Goal: Task Accomplishment & Management: Manage account settings

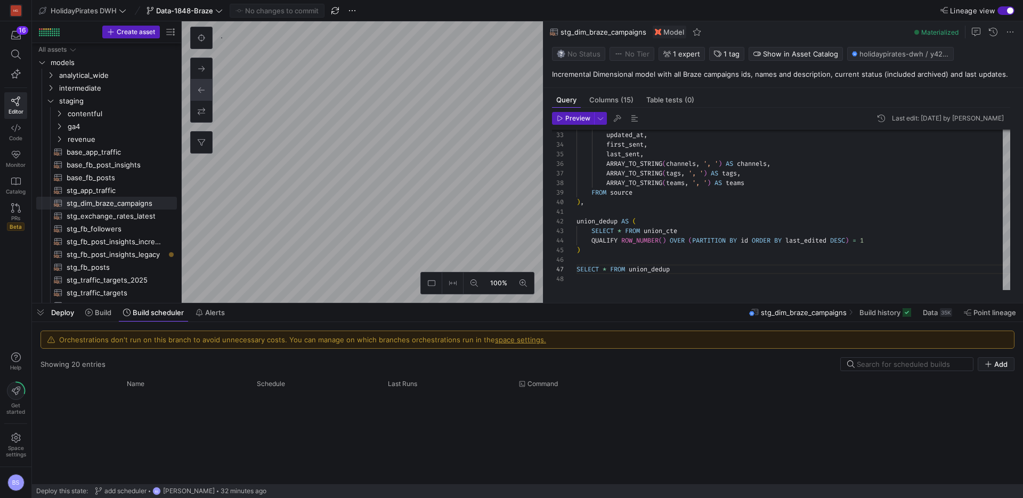
scroll to position [421, 0]
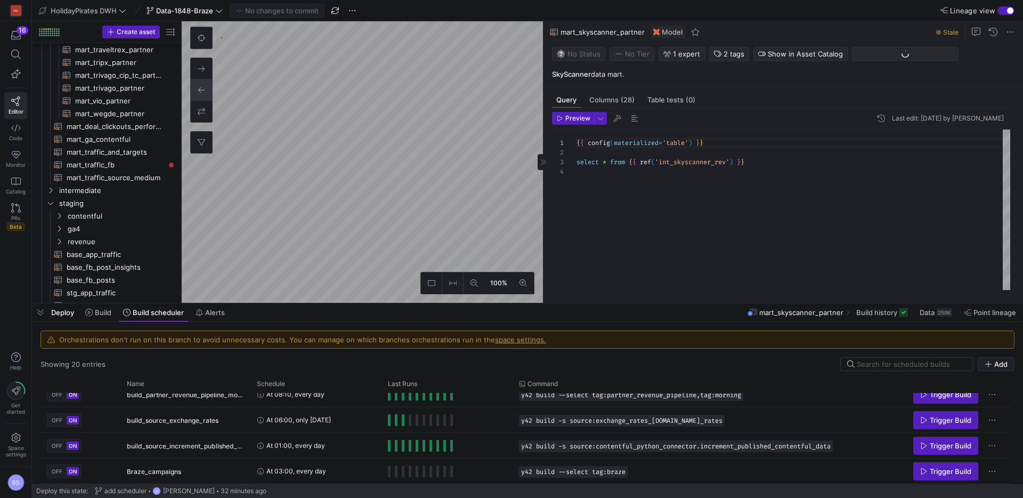
scroll to position [128, 0]
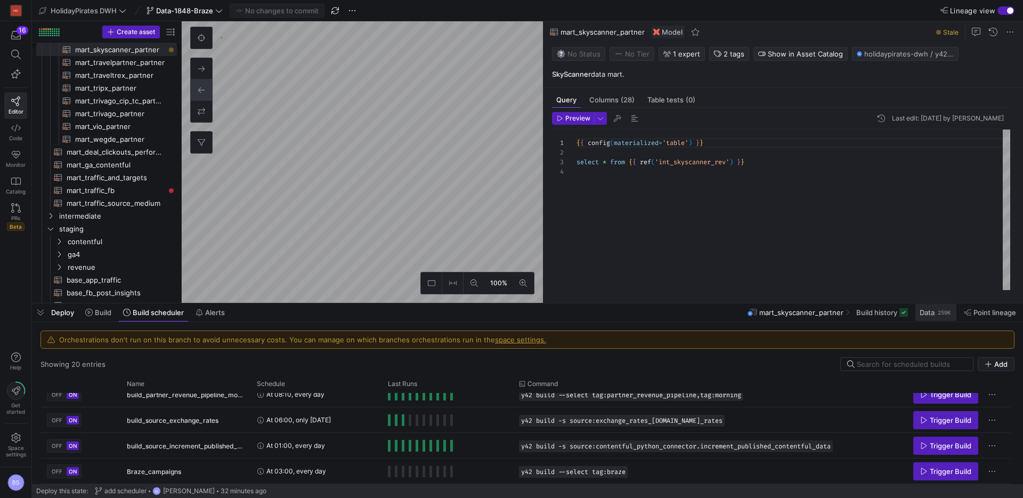
click at [934, 315] on span "Data" at bounding box center [927, 312] width 15 height 9
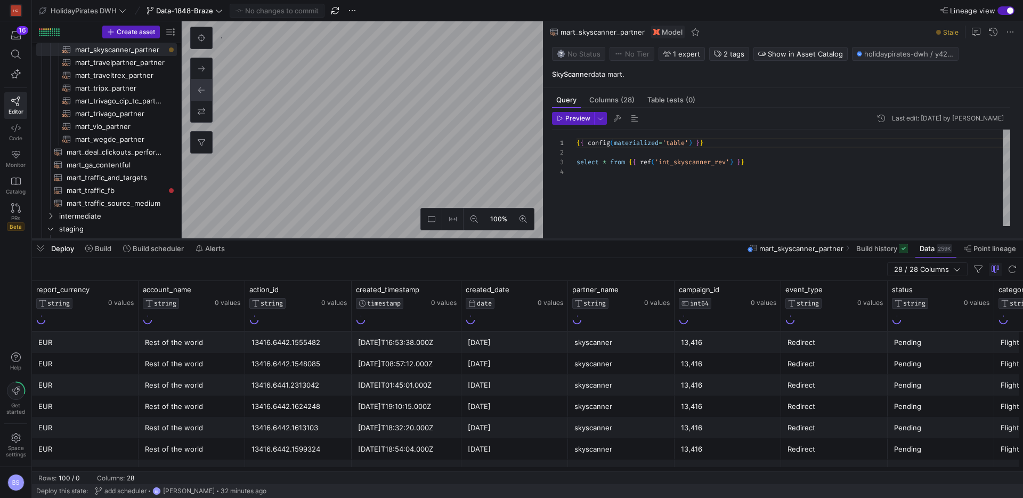
drag, startPoint x: 617, startPoint y: 303, endPoint x: 624, endPoint y: 239, distance: 64.3
click at [624, 239] on div at bounding box center [527, 239] width 991 height 4
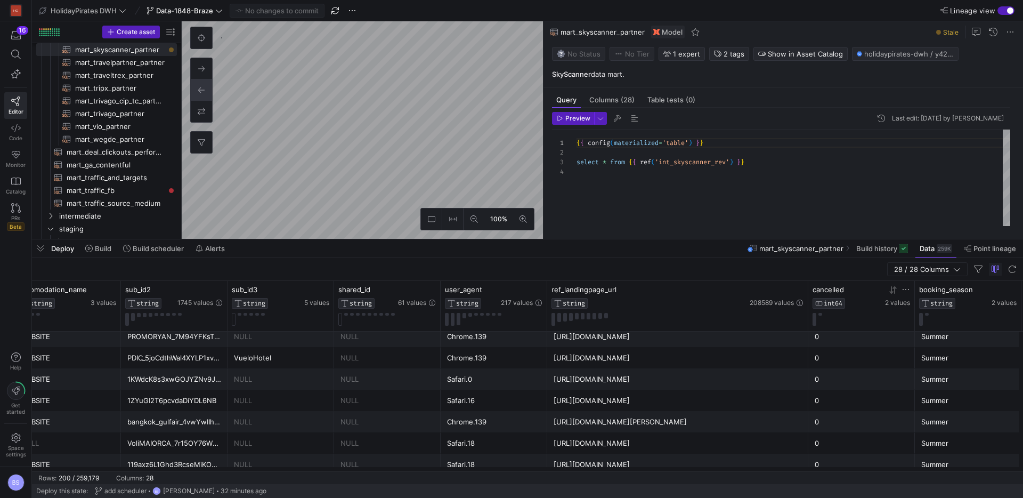
drag, startPoint x: 653, startPoint y: 290, endPoint x: 844, endPoint y: 296, distance: 190.9
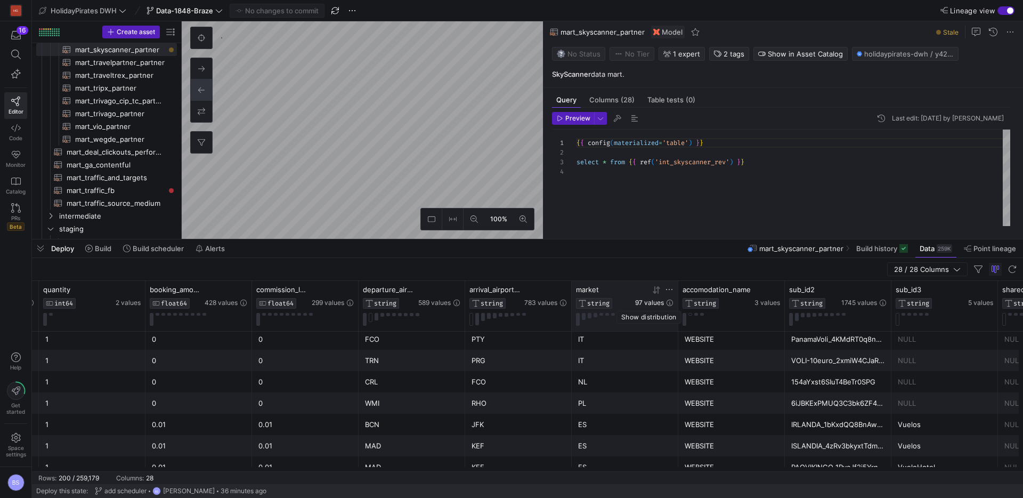
click at [639, 304] on span "97 values" at bounding box center [649, 302] width 29 height 7
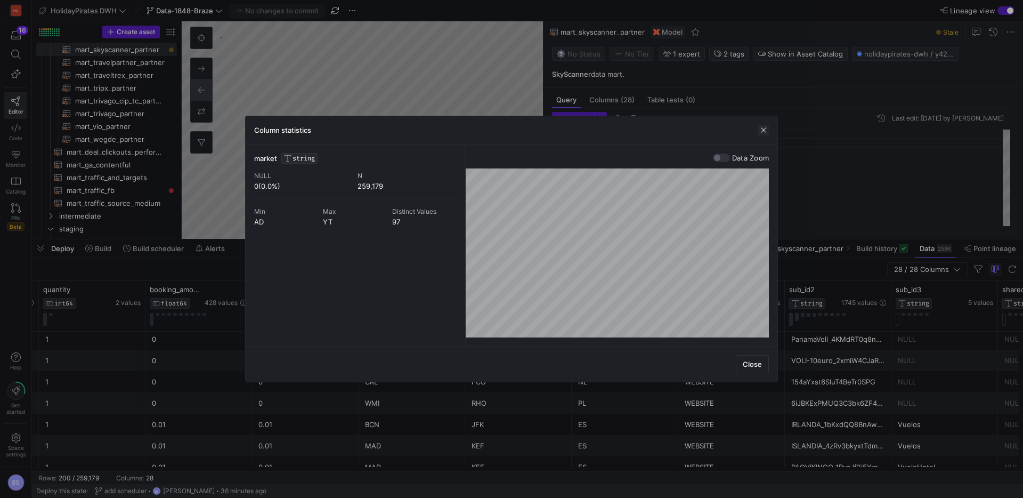
click at [766, 132] on span "button" at bounding box center [763, 130] width 11 height 11
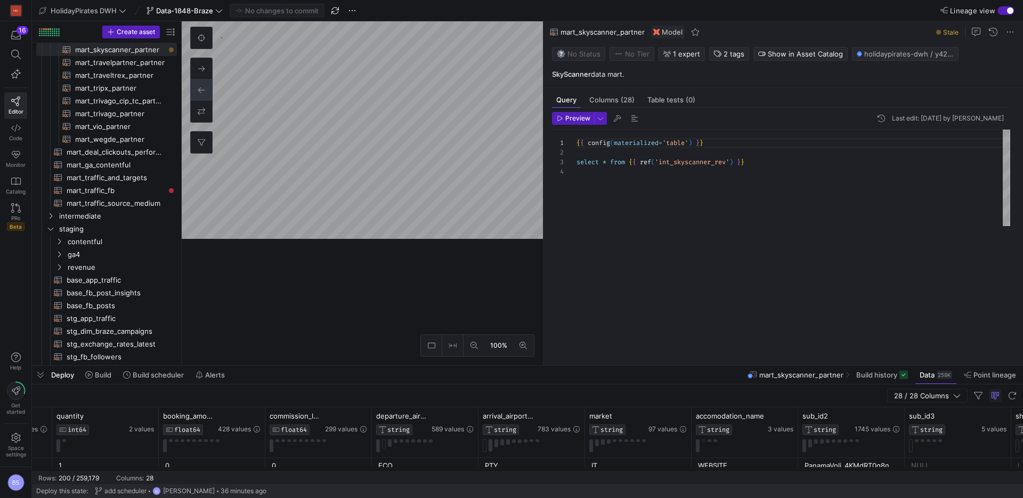
drag, startPoint x: 479, startPoint y: 239, endPoint x: 425, endPoint y: 249, distance: 54.9
click at [485, 364] on div at bounding box center [527, 366] width 991 height 4
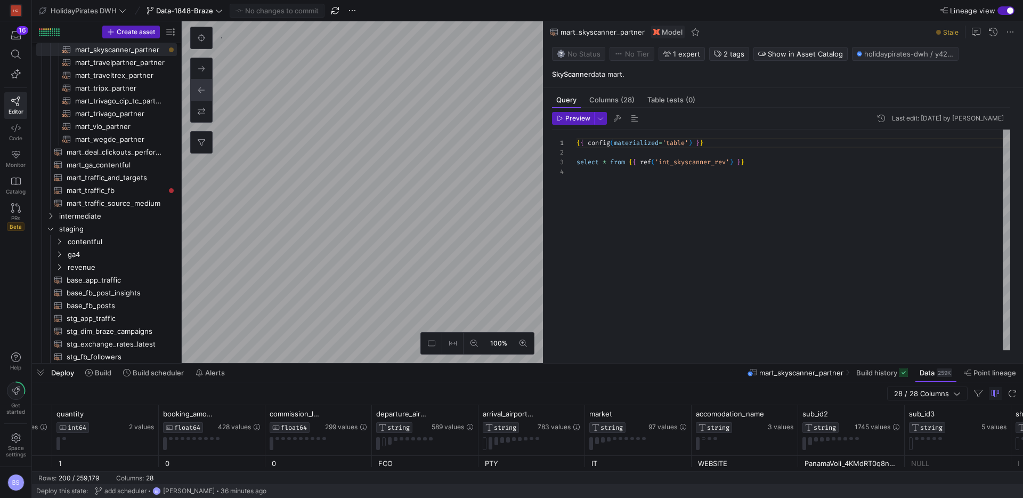
type textarea "{{ config(materialized = 'table') }} SELECT * FROM {{ ref('int_travelpartner_re…"
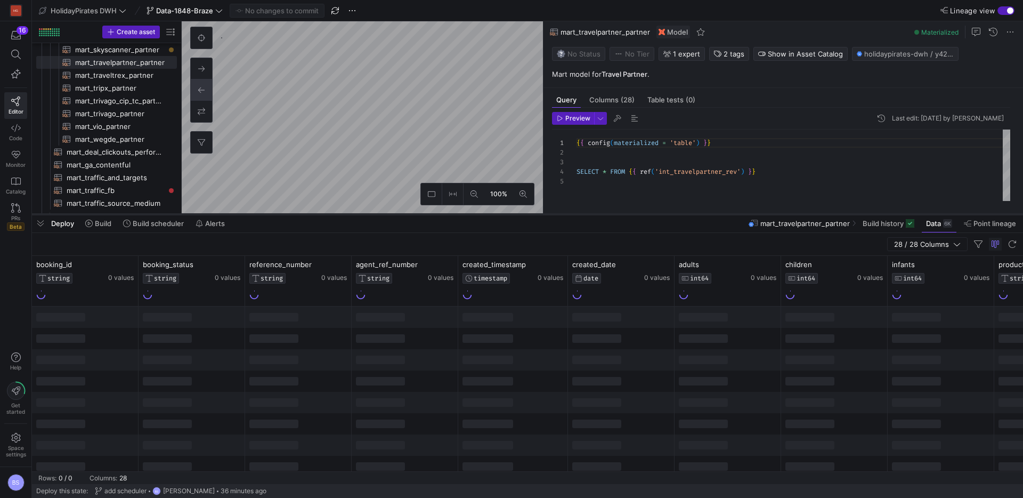
drag, startPoint x: 630, startPoint y: 240, endPoint x: 631, endPoint y: 213, distance: 26.7
click at [631, 213] on div at bounding box center [527, 214] width 991 height 4
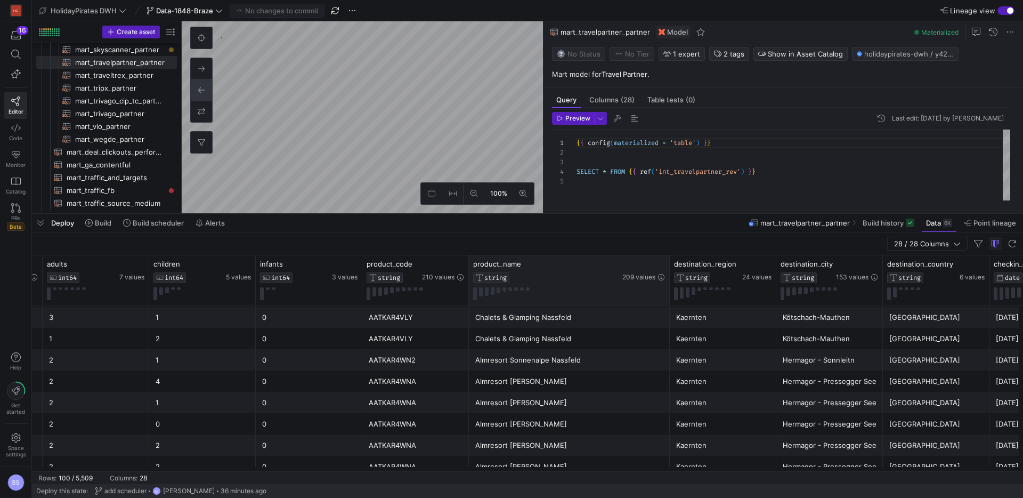
drag, startPoint x: 574, startPoint y: 275, endPoint x: 668, endPoint y: 277, distance: 94.4
click at [668, 277] on div at bounding box center [669, 280] width 4 height 50
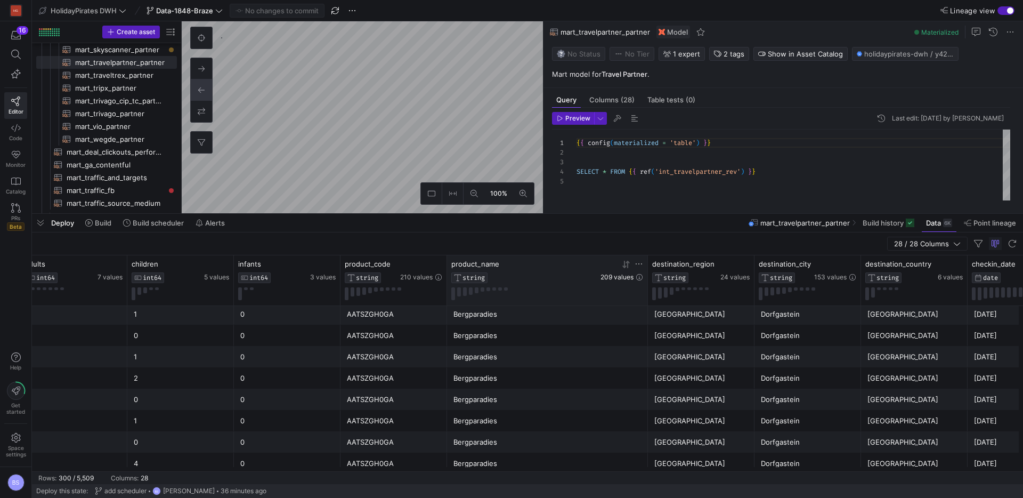
click at [611, 277] on span "209 values" at bounding box center [617, 276] width 33 height 7
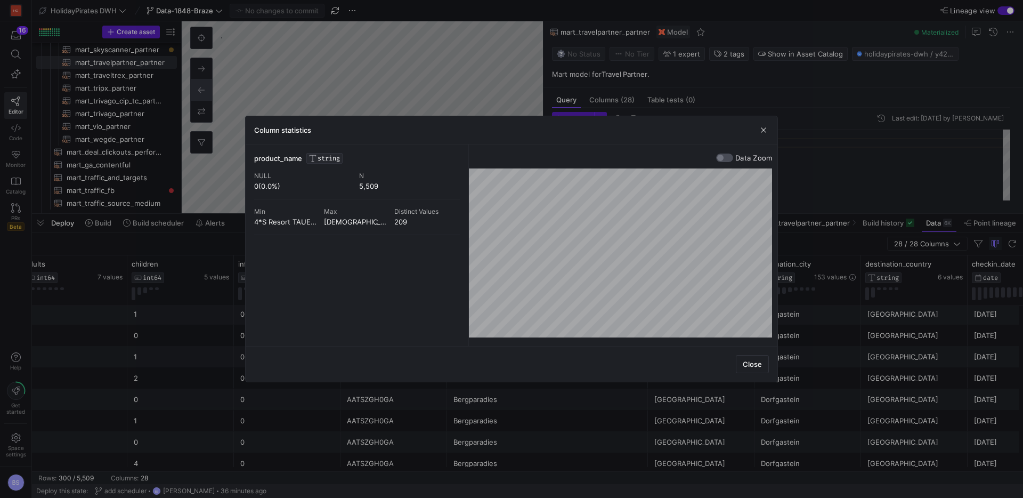
click at [723, 159] on div "button" at bounding box center [724, 158] width 17 height 9
click at [830, 329] on div "Column statistics product_name STRING NULL 0(0.0%) N 5,509 Min 4*S Resort TAUER…" at bounding box center [511, 249] width 1023 height 498
click at [395, 308] on div "product_name STRING NULL 0(0.0%) N 5,509 Min 4*S Resort TAUERN SPA [PERSON_NAME…" at bounding box center [511, 245] width 515 height 184
click at [764, 128] on span "button" at bounding box center [763, 130] width 11 height 11
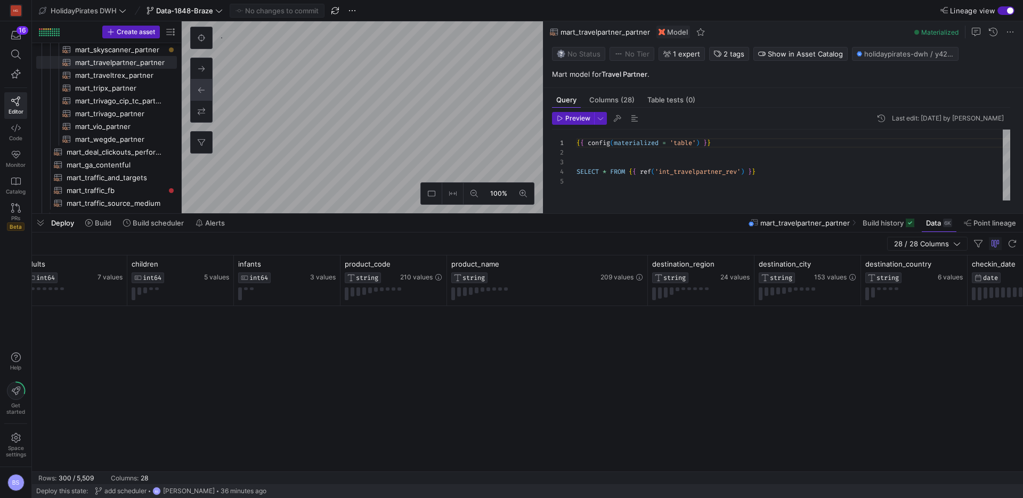
scroll to position [6257, 0]
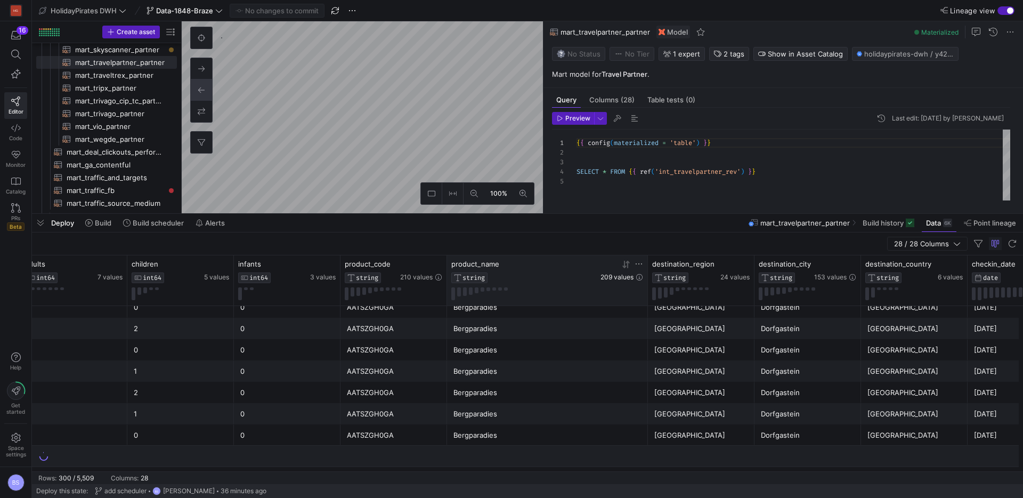
click at [617, 277] on span "209 values" at bounding box center [617, 276] width 33 height 7
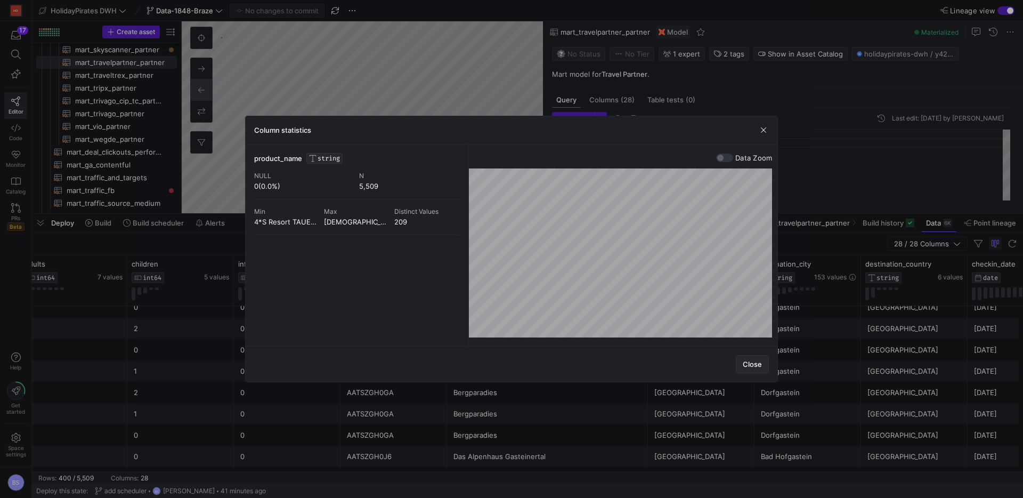
click at [751, 364] on span "Close" at bounding box center [752, 364] width 19 height 9
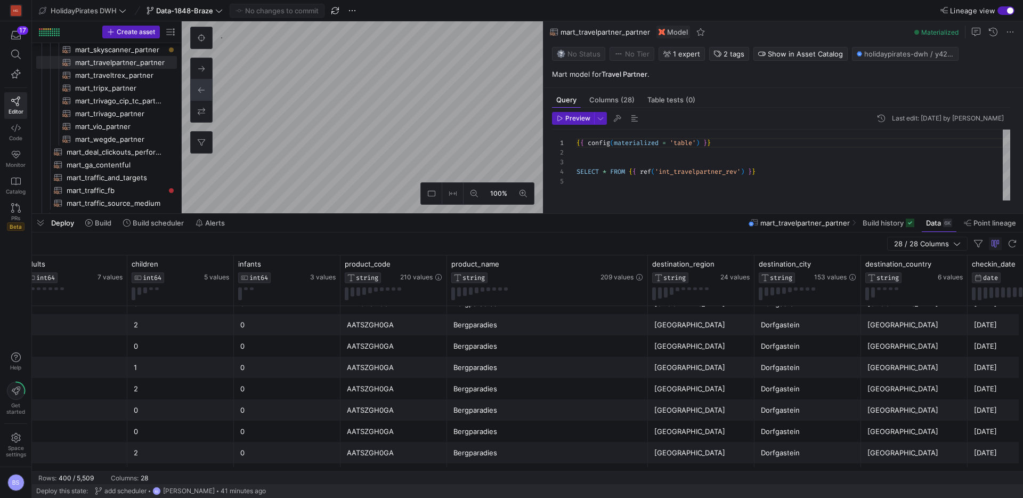
scroll to position [5938, 0]
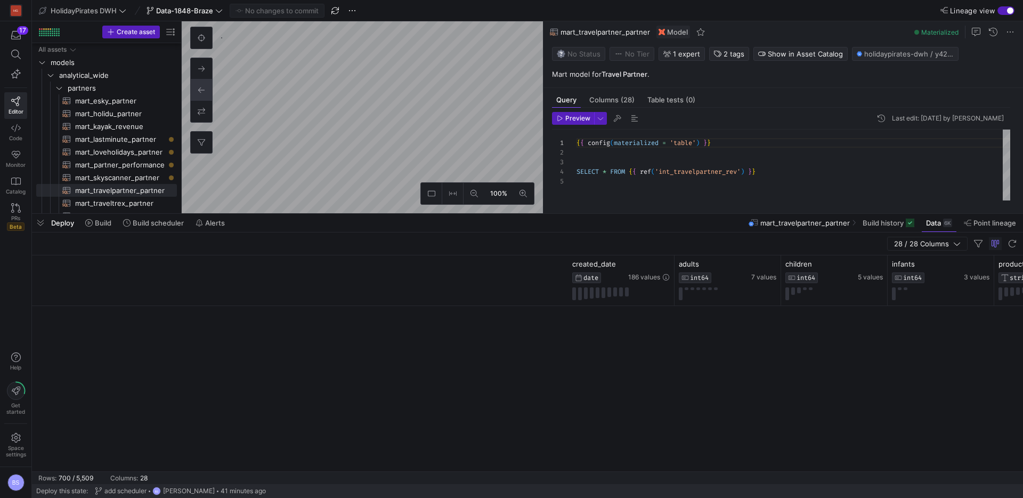
scroll to position [0, 643]
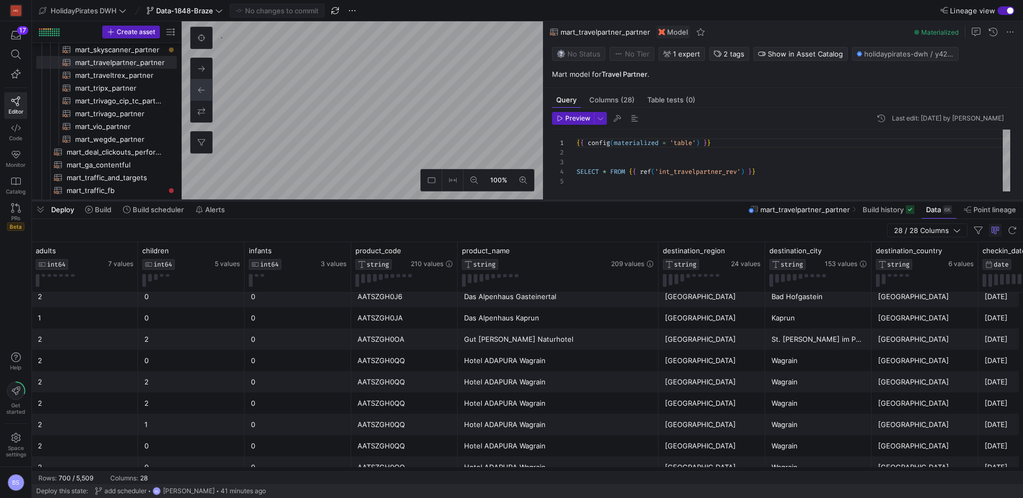
drag, startPoint x: 472, startPoint y: 215, endPoint x: 473, endPoint y: 201, distance: 13.4
click at [473, 201] on div at bounding box center [527, 200] width 991 height 4
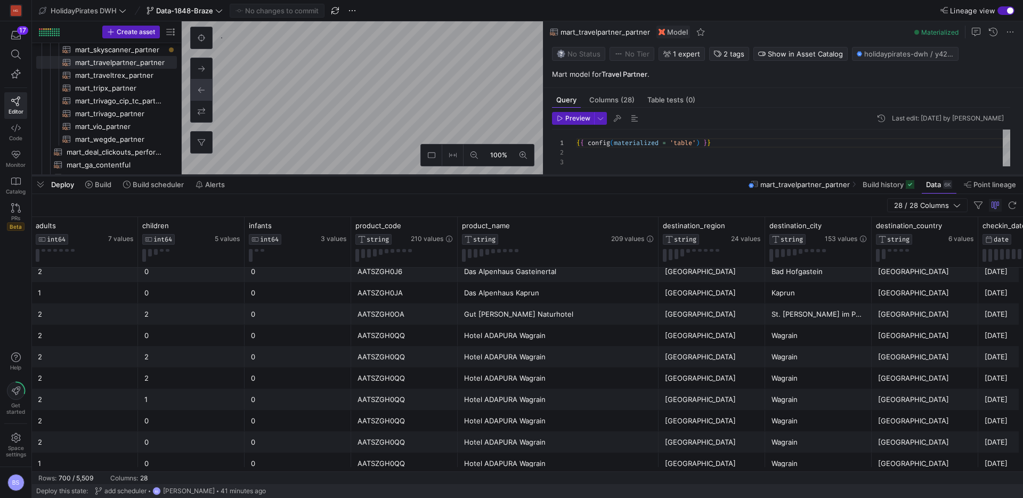
drag, startPoint x: 457, startPoint y: 200, endPoint x: 458, endPoint y: 175, distance: 25.1
click at [458, 175] on div at bounding box center [527, 175] width 991 height 4
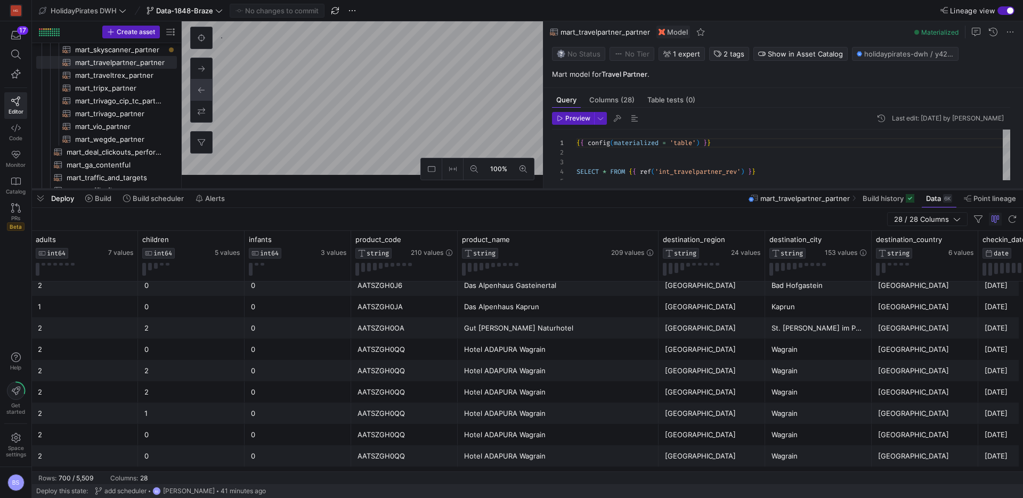
drag, startPoint x: 420, startPoint y: 175, endPoint x: 418, endPoint y: 189, distance: 13.4
click at [419, 189] on div at bounding box center [527, 189] width 991 height 4
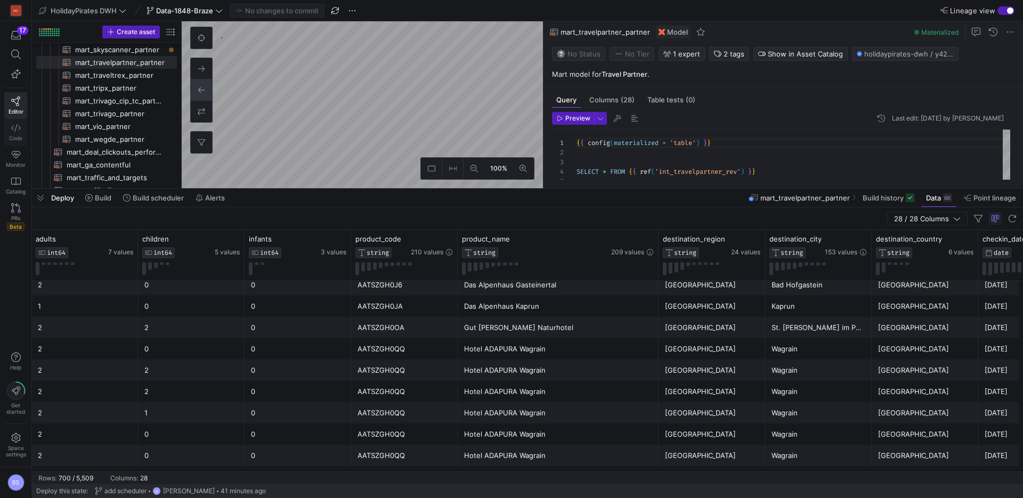
click at [14, 135] on span "Code" at bounding box center [15, 138] width 13 height 6
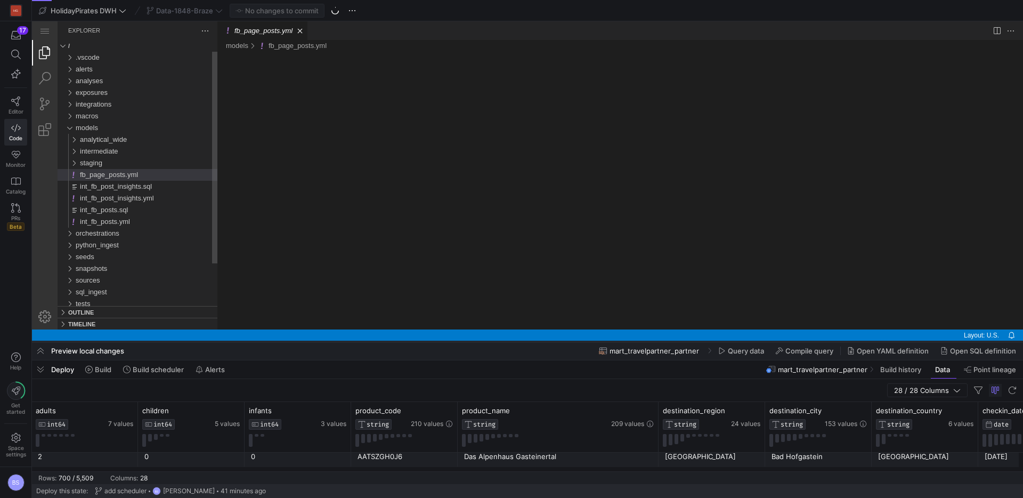
drag, startPoint x: 478, startPoint y: 187, endPoint x: 485, endPoint y: 340, distance: 153.1
click at [485, 340] on div at bounding box center [527, 342] width 991 height 4
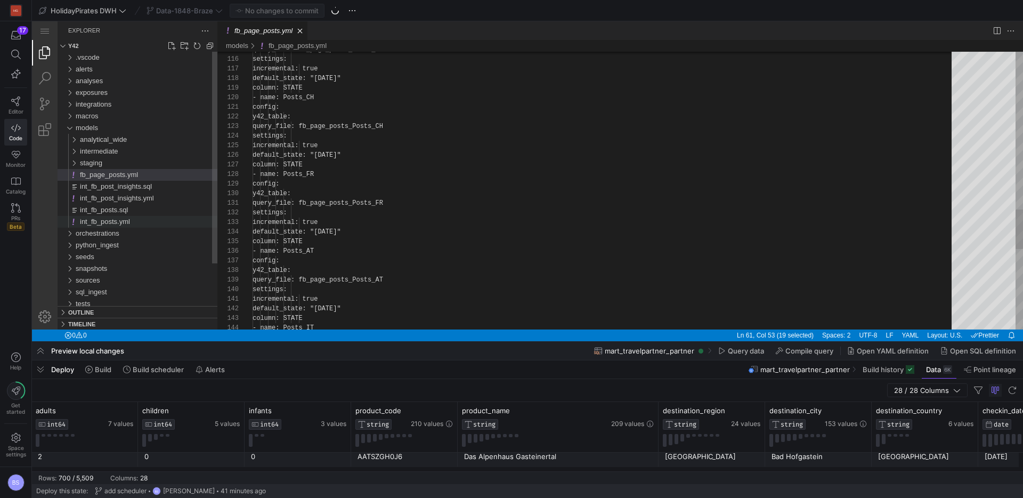
scroll to position [0, 19]
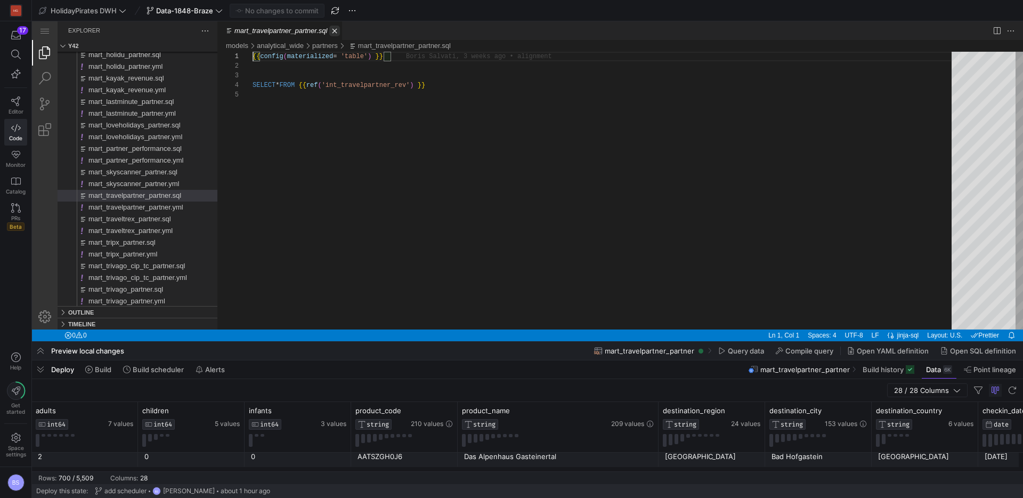
click at [338, 30] on link "Close (⌘W)" at bounding box center [334, 31] width 11 height 11
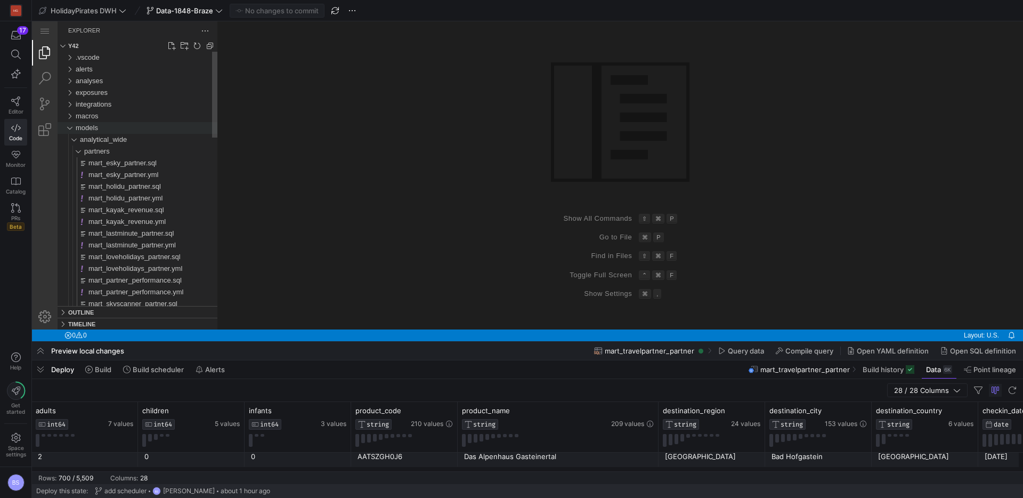
click at [70, 128] on div "models" at bounding box center [69, 128] width 16 height 12
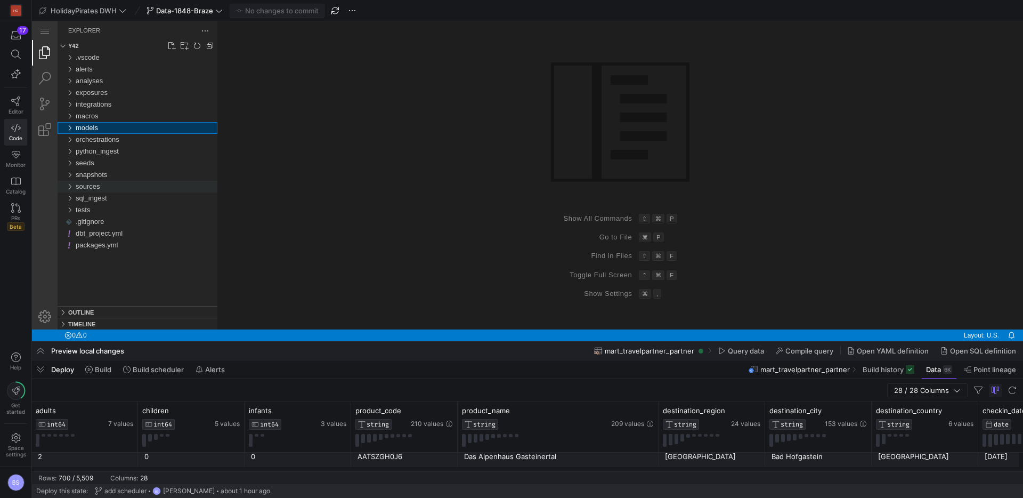
click at [71, 185] on div "sources" at bounding box center [69, 187] width 16 height 12
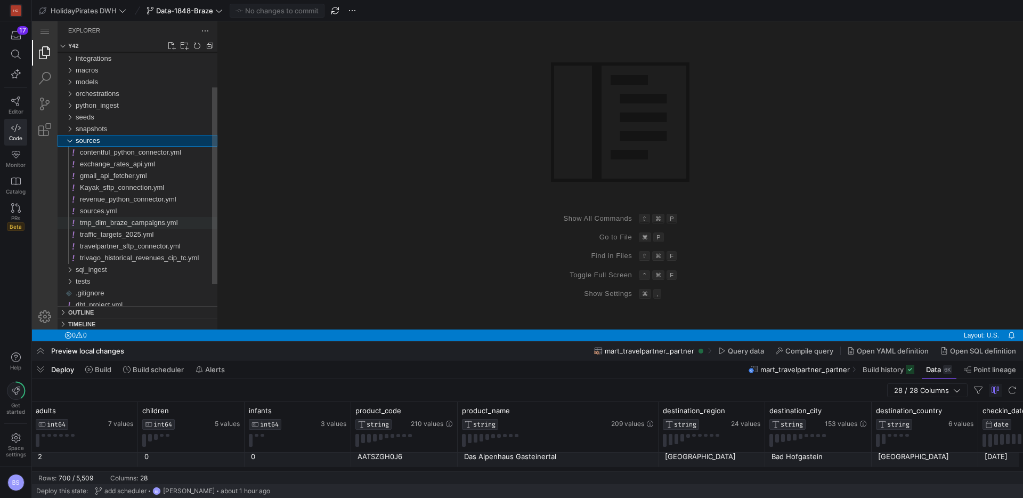
click at [119, 225] on span "tmp_dim_braze_campaigns.yml" at bounding box center [129, 223] width 98 height 8
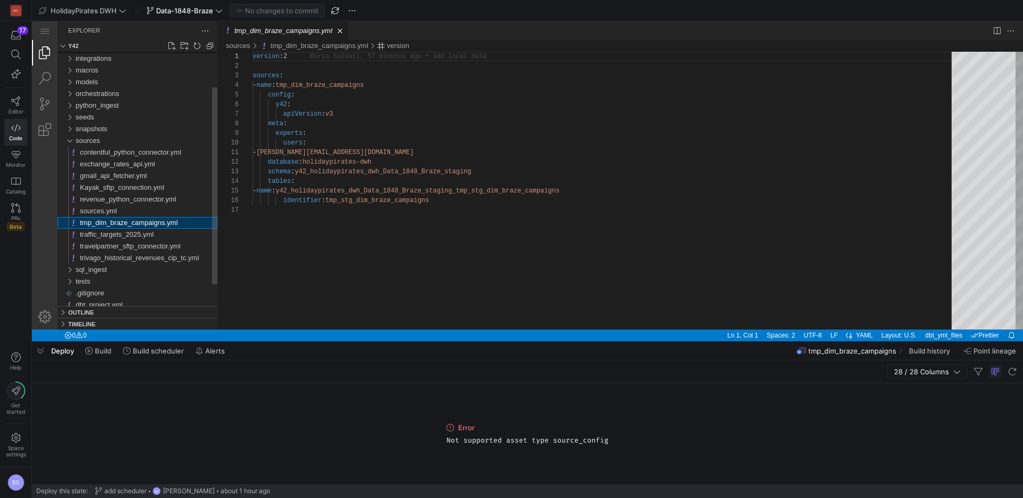
scroll to position [96, 0]
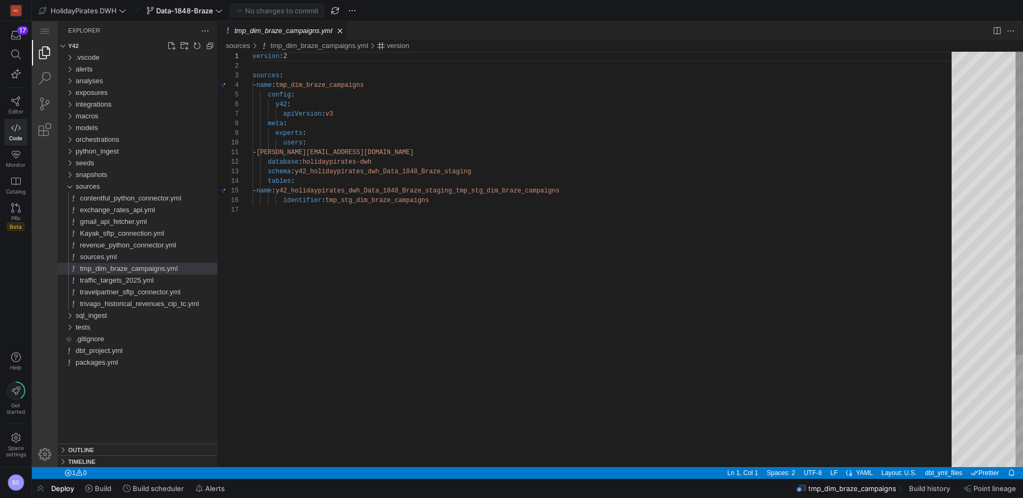
scroll to position [29, 126]
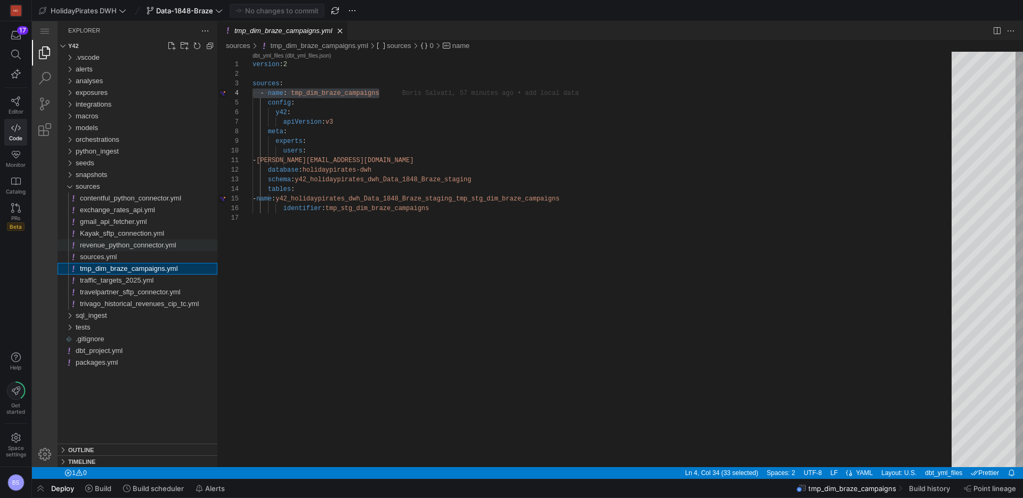
click at [112, 246] on span "revenue_python_connector.yml" at bounding box center [128, 245] width 96 height 8
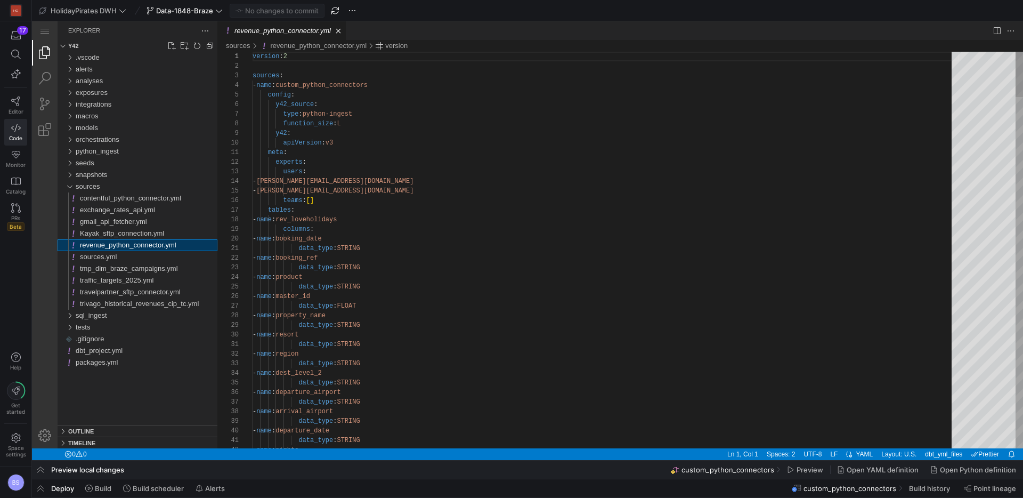
scroll to position [96, 0]
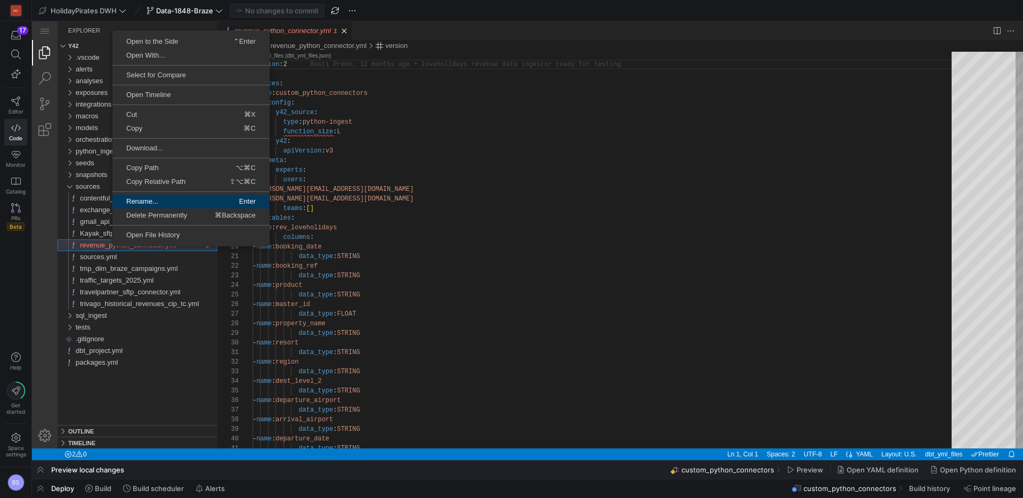
click at [163, 201] on span "Rename..." at bounding box center [150, 201] width 77 height 7
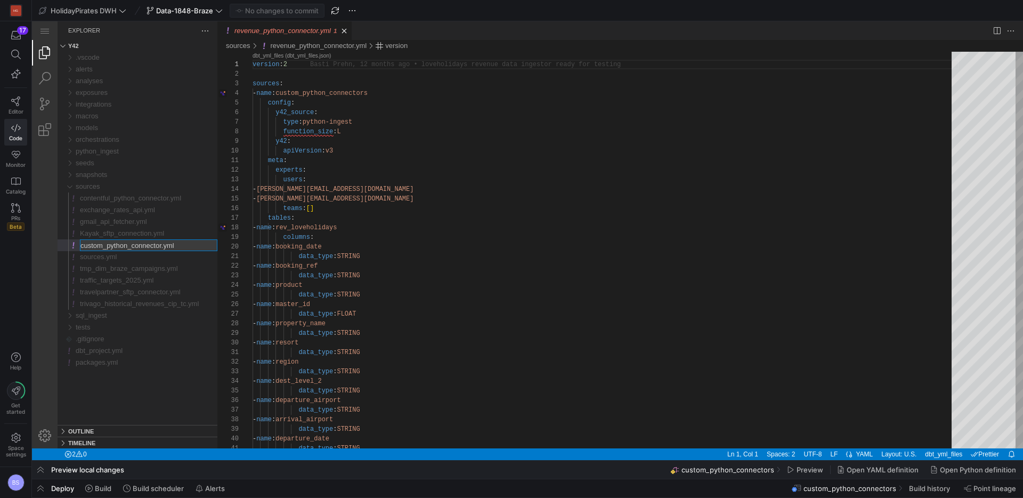
type input "custom_python_connectors.yml"
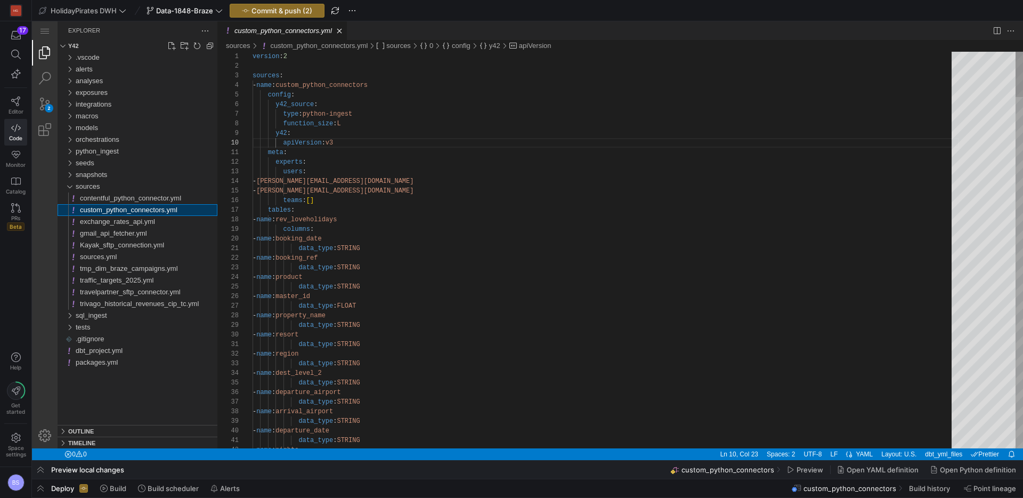
scroll to position [96, 85]
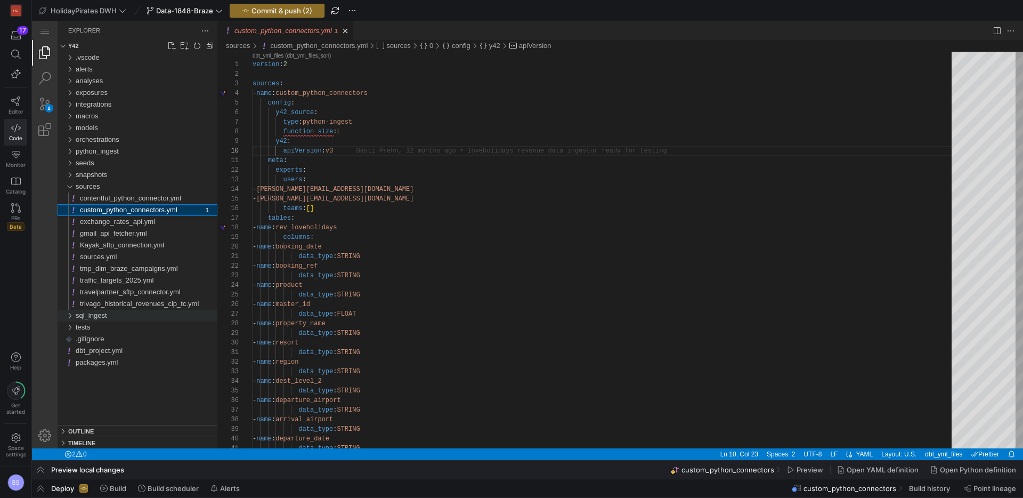
click at [95, 312] on span "sql_ingest" at bounding box center [91, 315] width 31 height 8
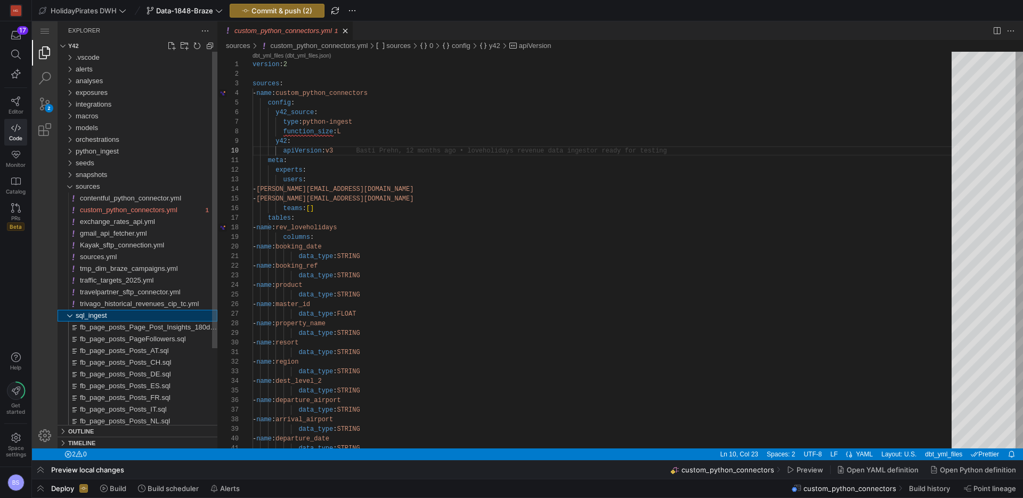
click at [95, 312] on span "sql_ingest" at bounding box center [91, 315] width 31 height 8
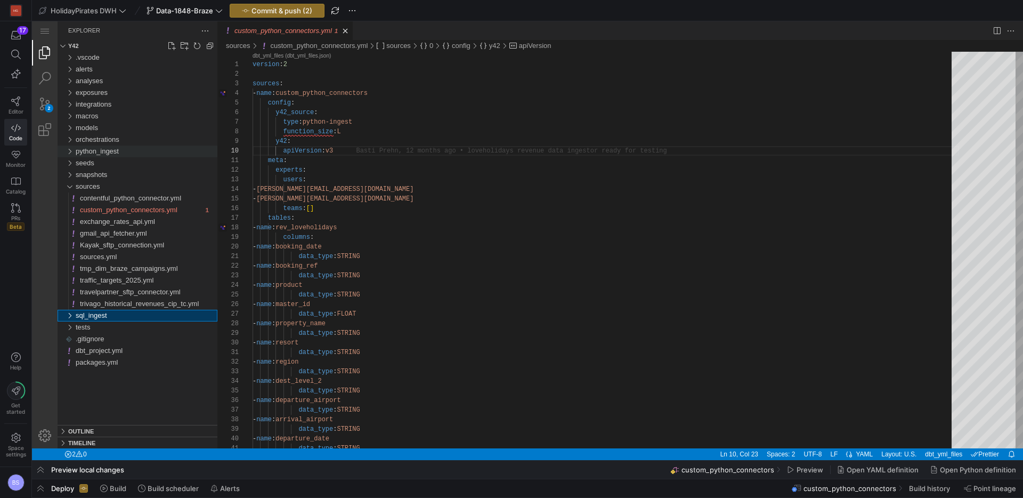
click at [87, 155] on span "python_ingest" at bounding box center [97, 151] width 43 height 8
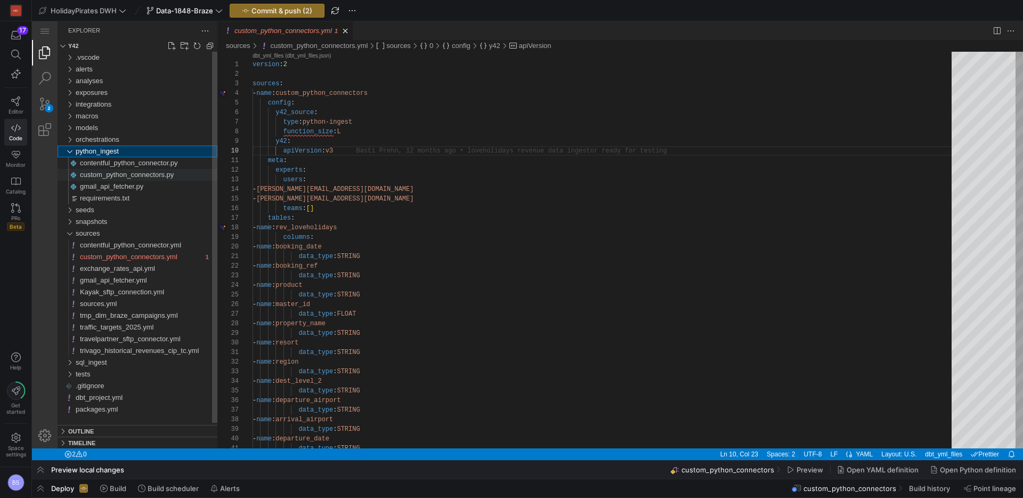
click at [107, 177] on span "custom_python_connectors.py" at bounding box center [127, 175] width 94 height 8
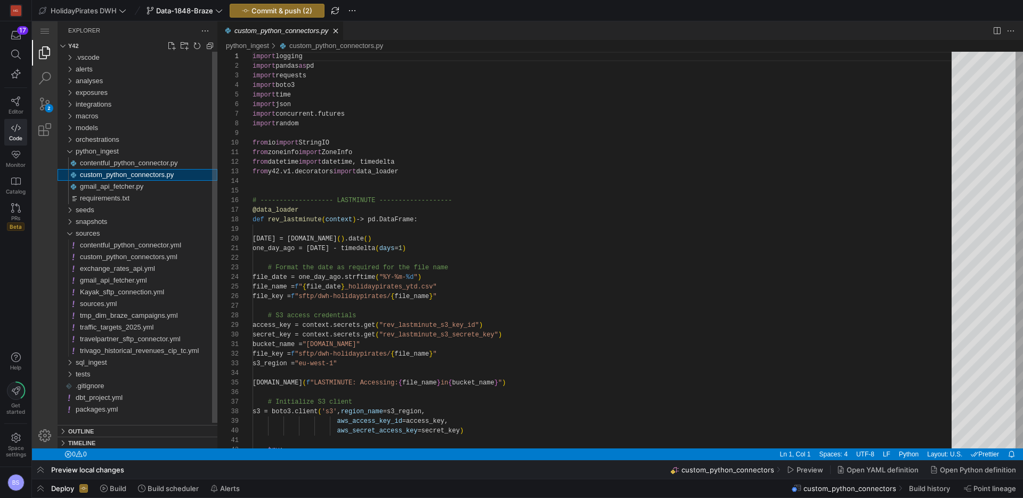
scroll to position [96, 0]
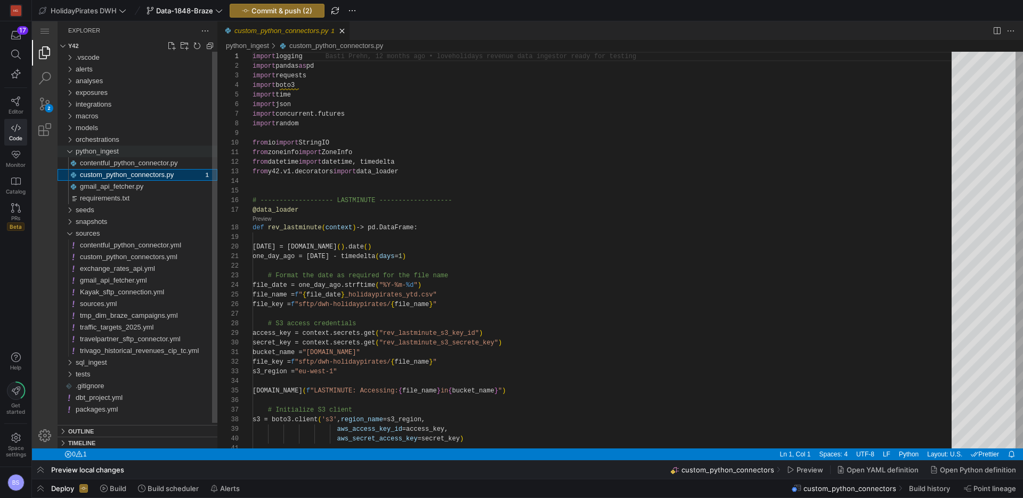
click at [68, 151] on div "python_ingest" at bounding box center [69, 152] width 16 height 12
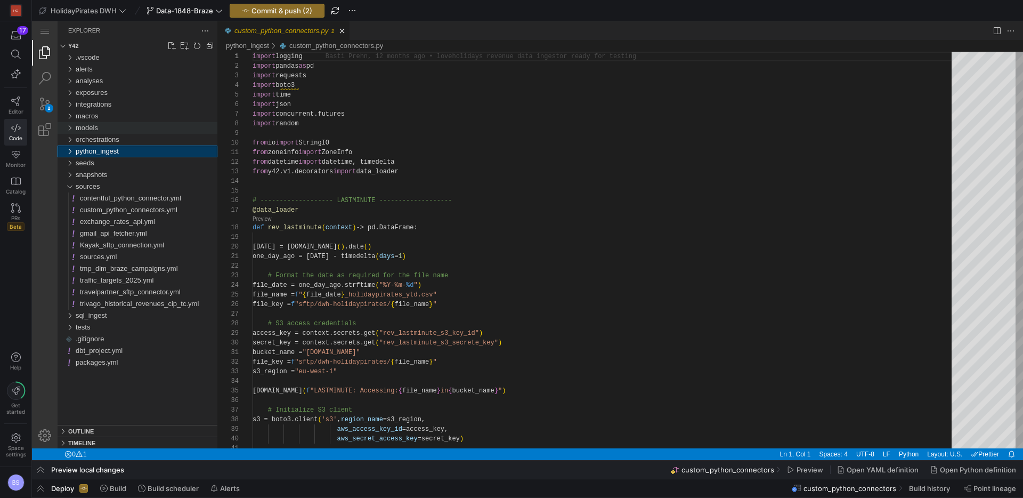
click at [70, 127] on div "models" at bounding box center [69, 128] width 16 height 12
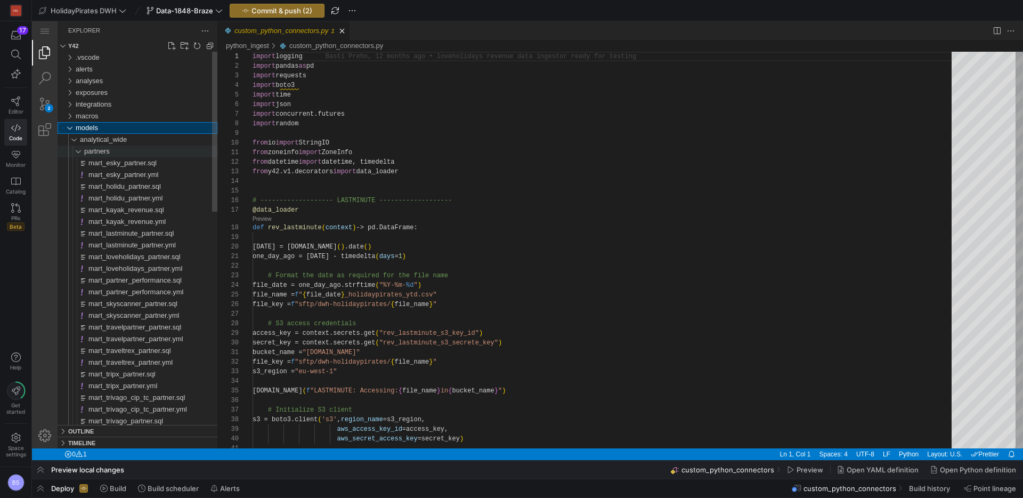
click at [77, 149] on div "partners" at bounding box center [73, 152] width 25 height 12
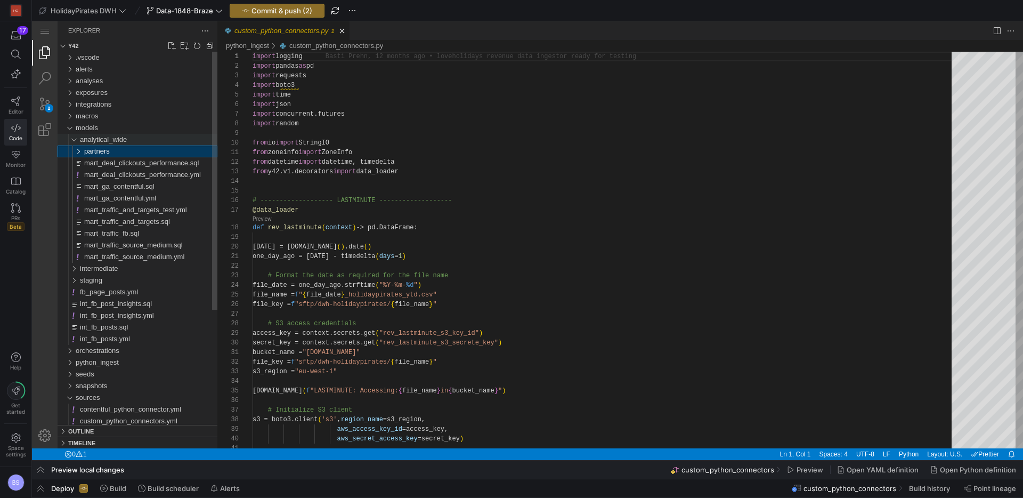
click at [71, 141] on div "analytical_wide" at bounding box center [71, 140] width 20 height 12
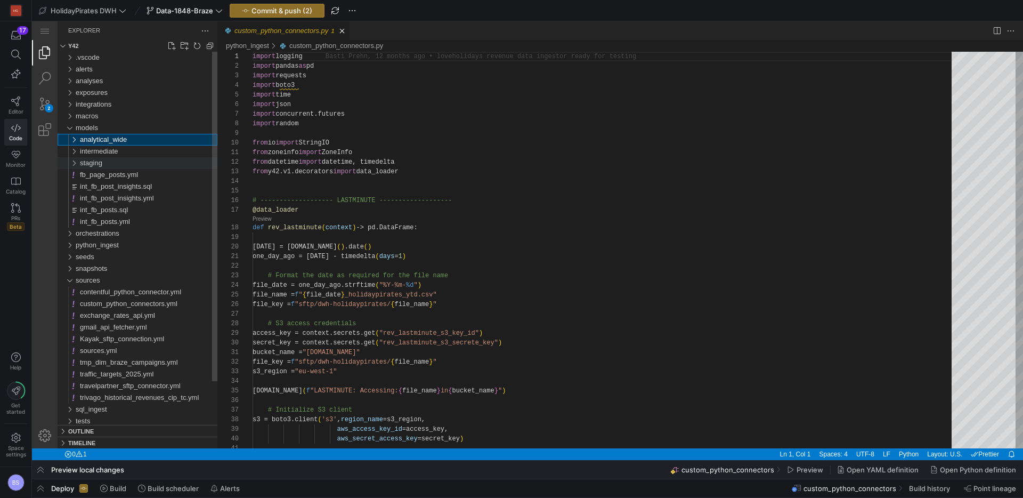
click at [75, 164] on div "staging" at bounding box center [71, 163] width 20 height 12
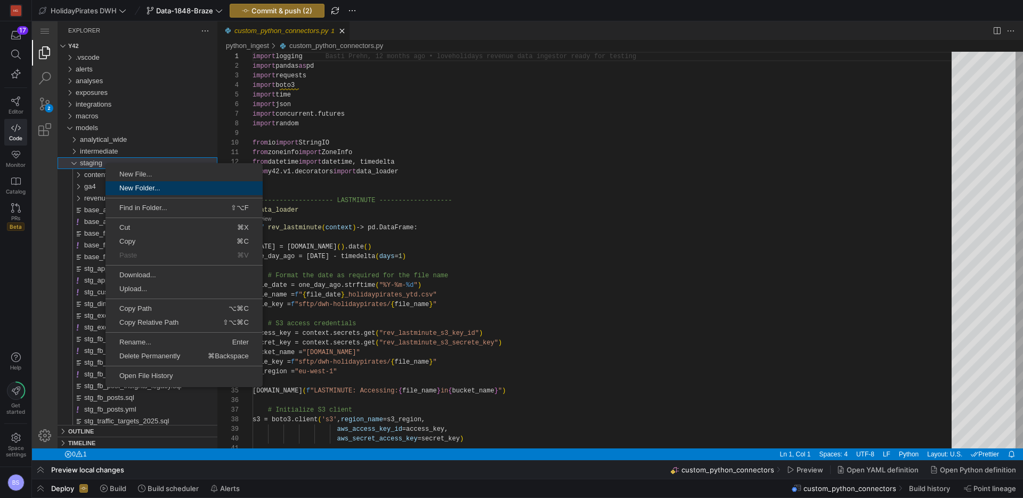
click at [147, 188] on span "New Folder..." at bounding box center [184, 187] width 157 height 7
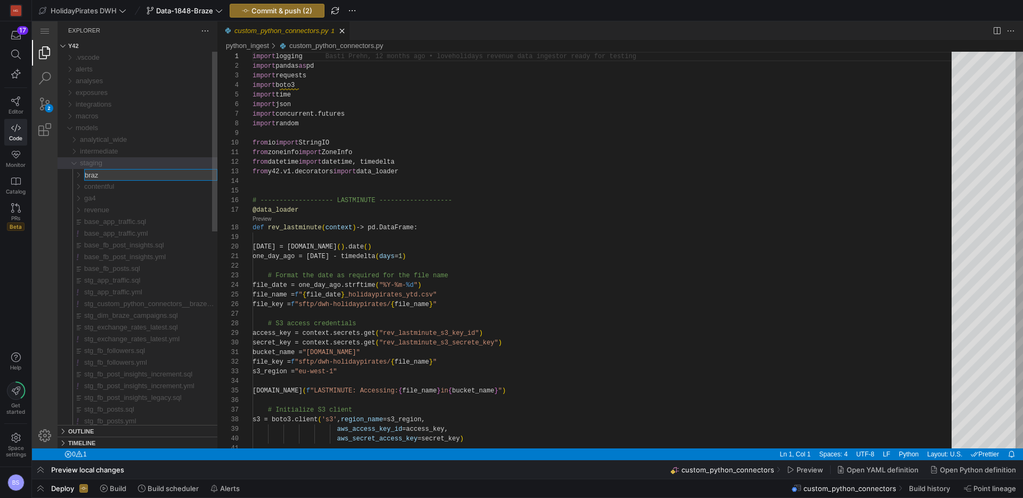
type input "braze"
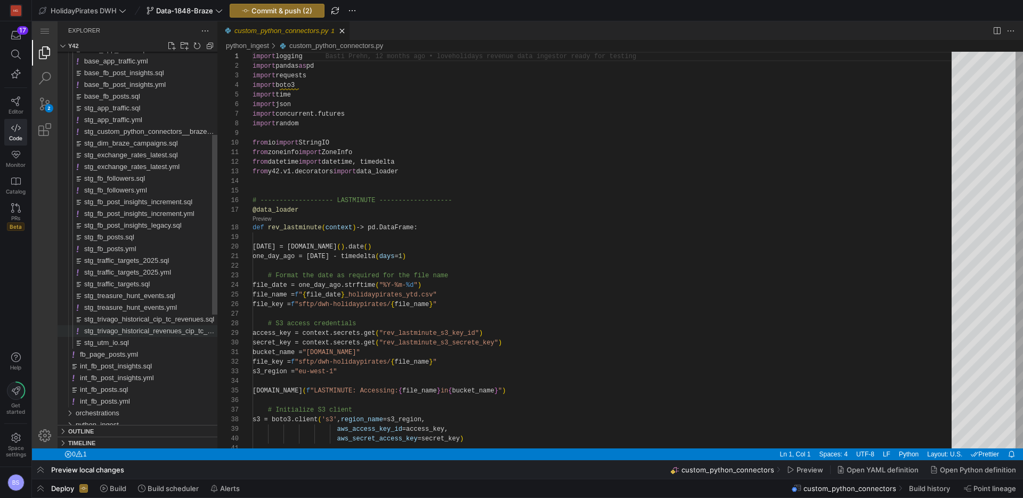
click at [126, 332] on span "stg_trivago_historical_revenues_cip_tc__y42_holidaypirates_dwh_main_staging_tri…" at bounding box center [268, 331] width 369 height 8
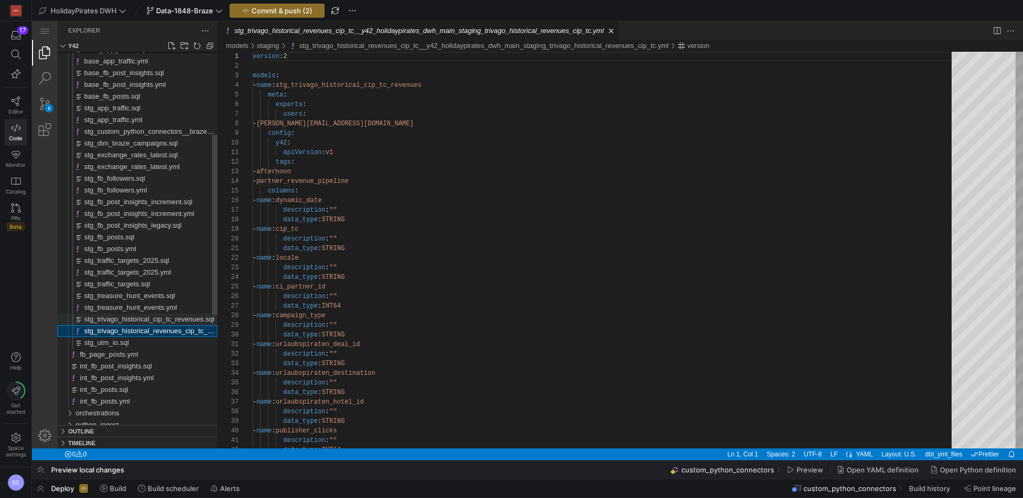
scroll to position [96, 0]
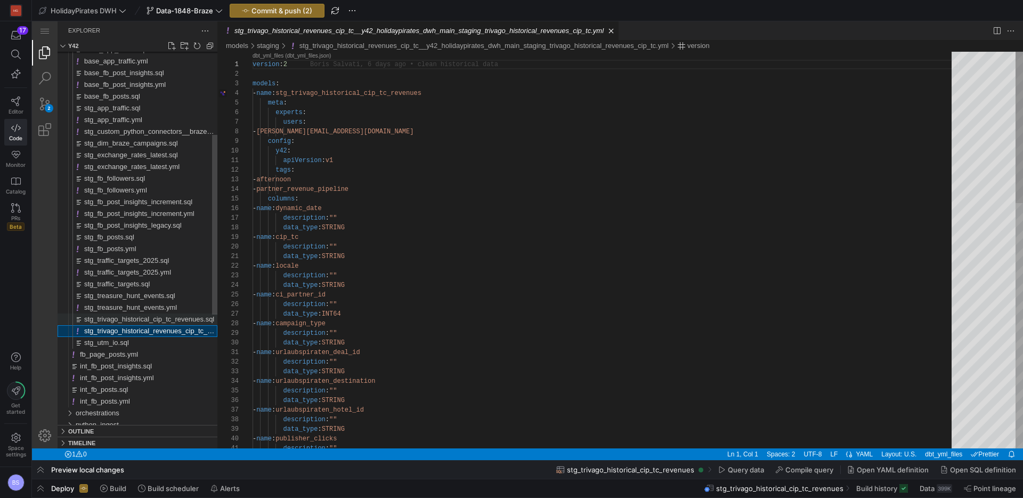
click at [131, 319] on span "stg_trivago_historical_cip_tc_revenues.sql" at bounding box center [149, 319] width 130 height 8
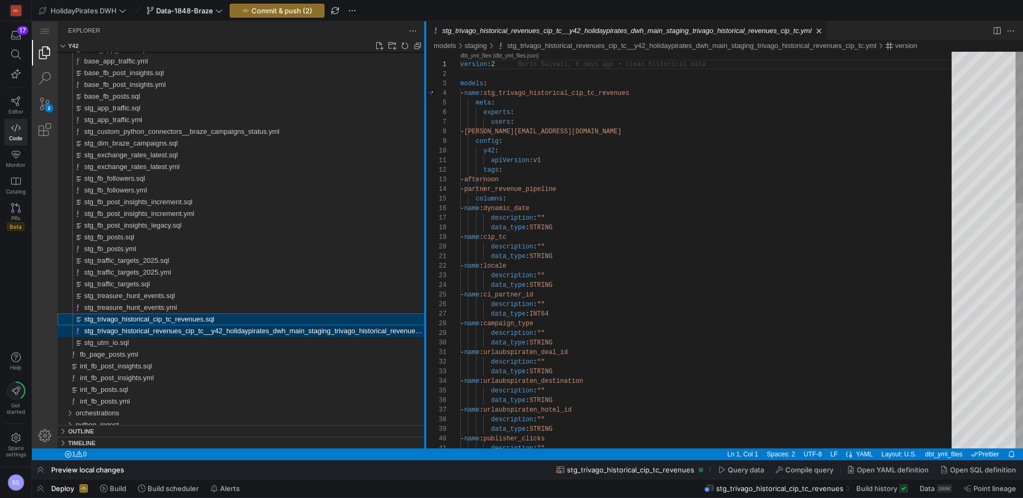
drag, startPoint x: 217, startPoint y: 313, endPoint x: 425, endPoint y: 311, distance: 207.9
click at [425, 311] on div at bounding box center [425, 234] width 2 height 427
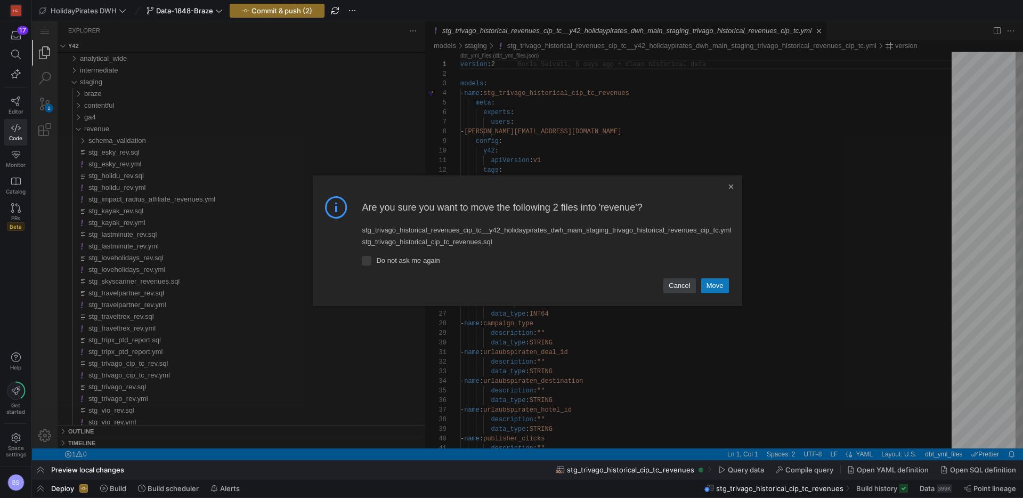
click at [722, 284] on link "Move" at bounding box center [715, 285] width 28 height 15
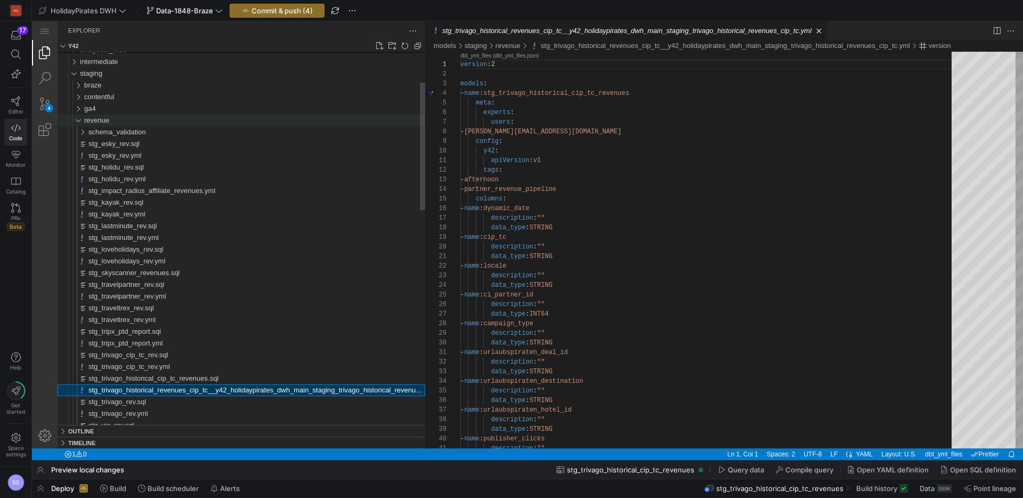
click at [88, 120] on span "revenue" at bounding box center [96, 120] width 25 height 8
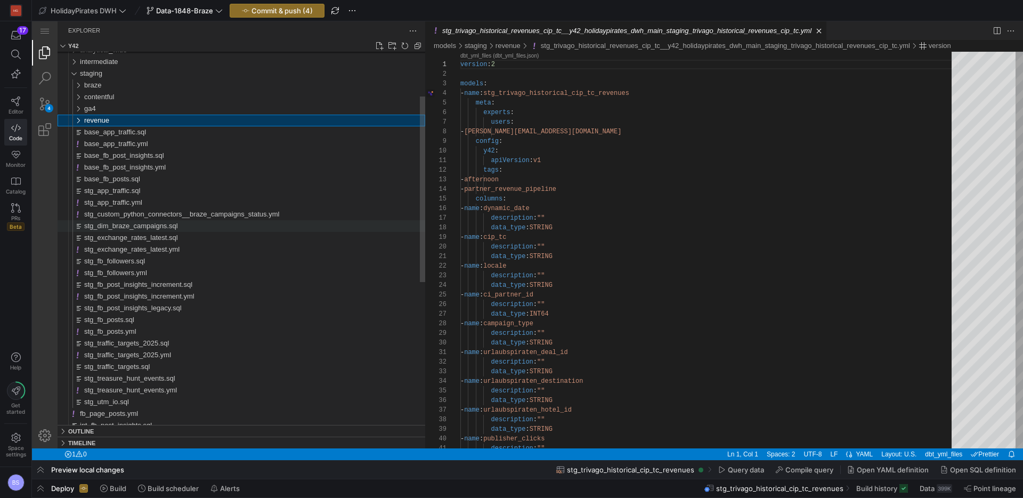
click at [135, 229] on span "stg_dim_braze_campaigns.sql" at bounding box center [131, 226] width 94 height 8
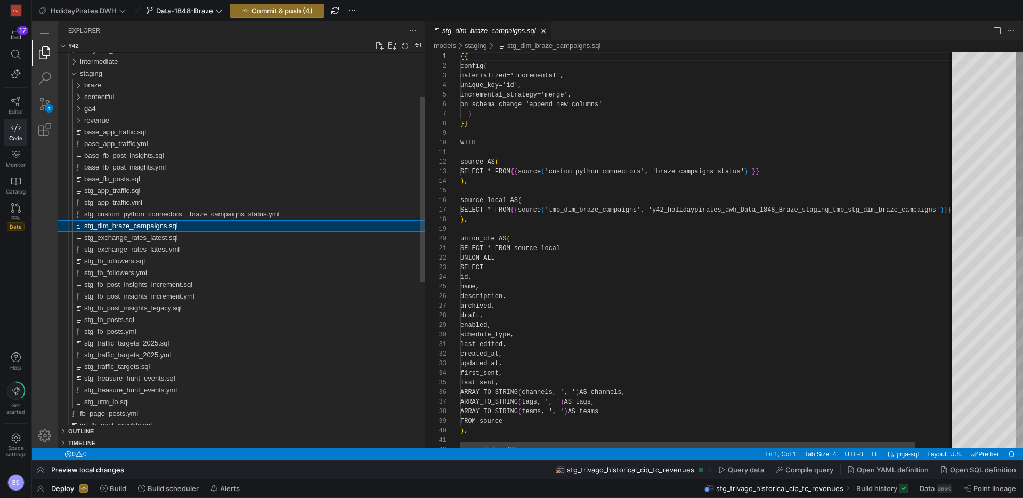
scroll to position [96, 0]
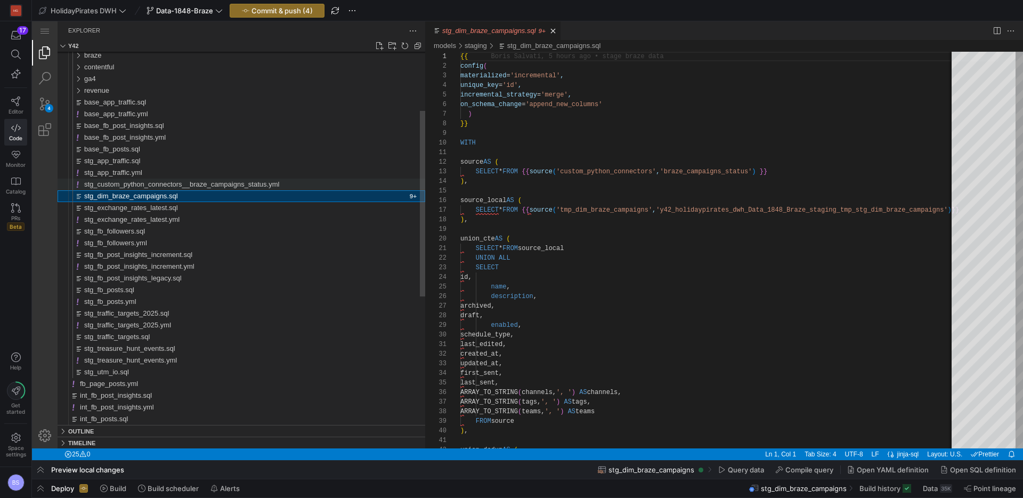
click at [153, 183] on span "stg_custom_python_connectors__braze_campaigns_status.yml" at bounding box center [181, 184] width 195 height 8
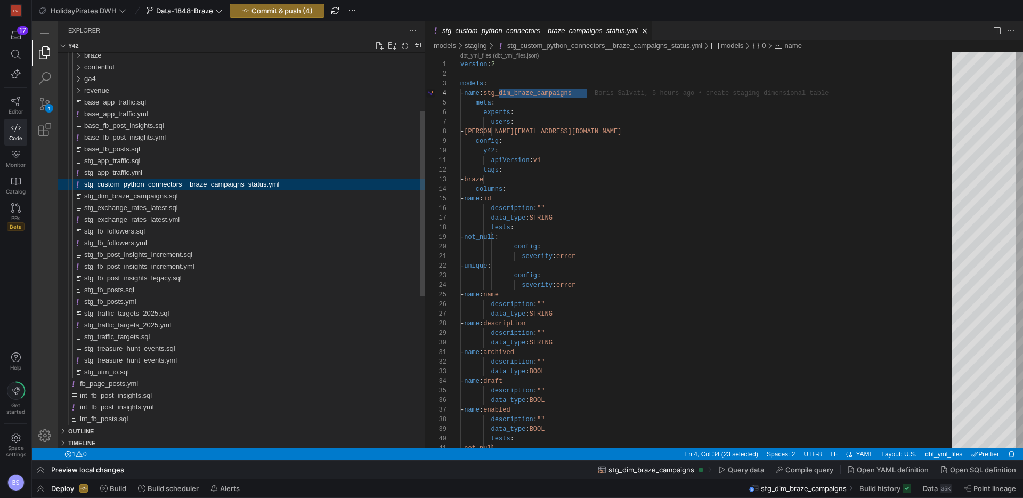
click at [136, 184] on span "stg_custom_python_connectors__braze_campaigns_status.yml" at bounding box center [181, 184] width 195 height 8
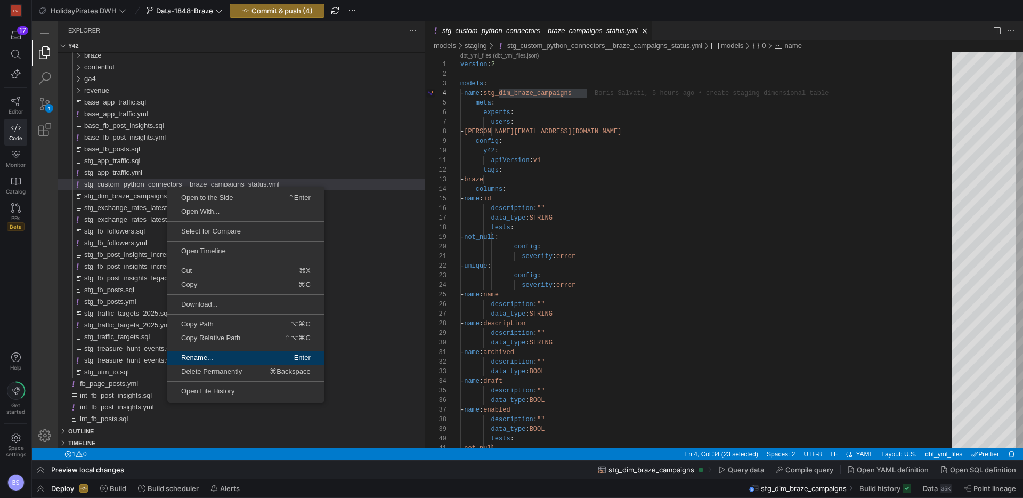
click at [197, 354] on span "Rename..." at bounding box center [205, 357] width 77 height 7
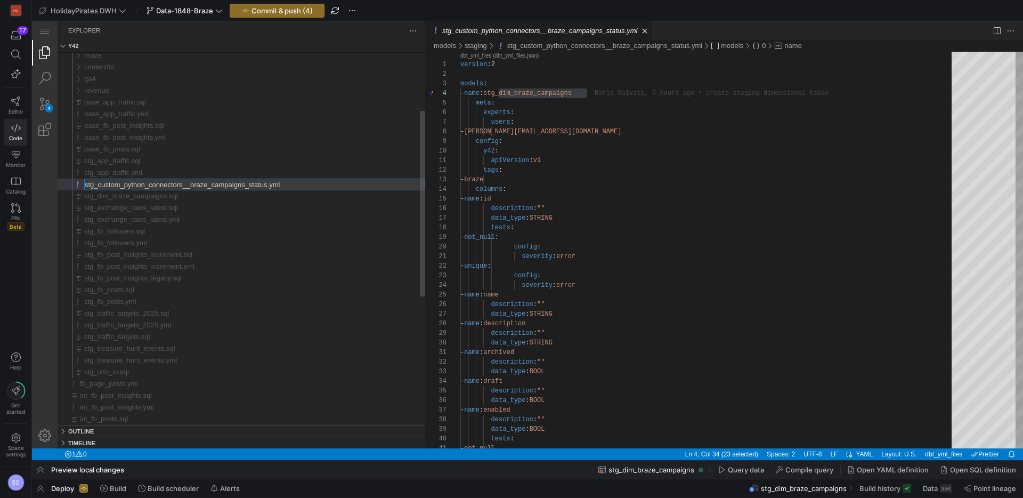
type input "stg_dim_braze_campaigns.yml"
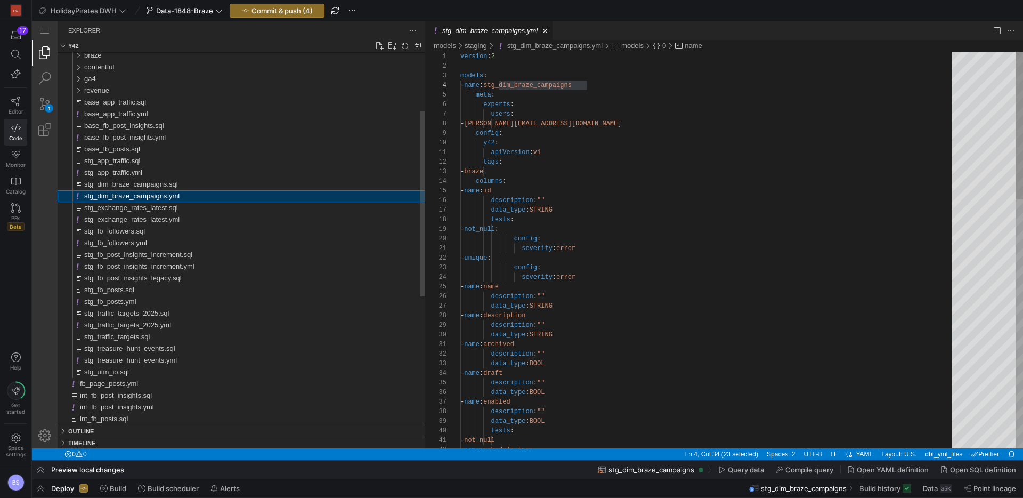
scroll to position [96, 127]
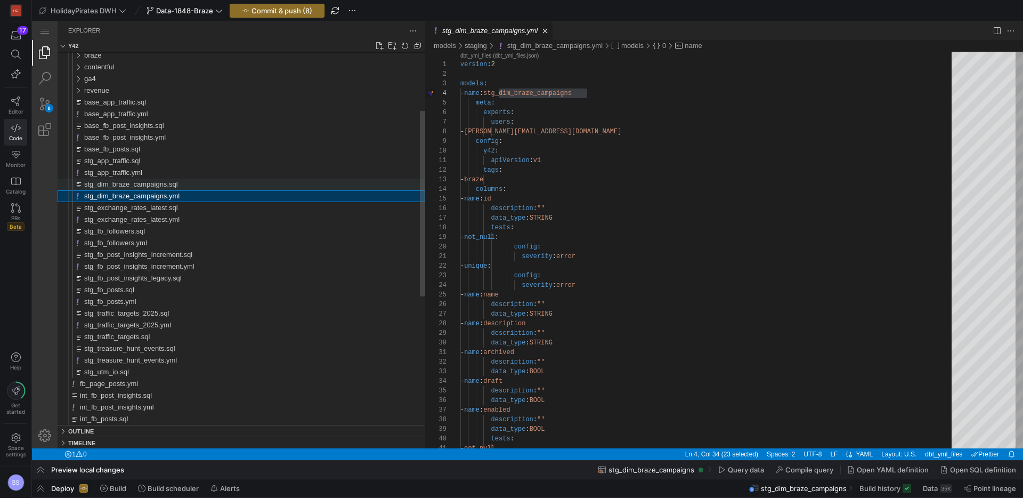
click at [157, 185] on span "stg_dim_braze_campaigns.sql" at bounding box center [131, 184] width 94 height 8
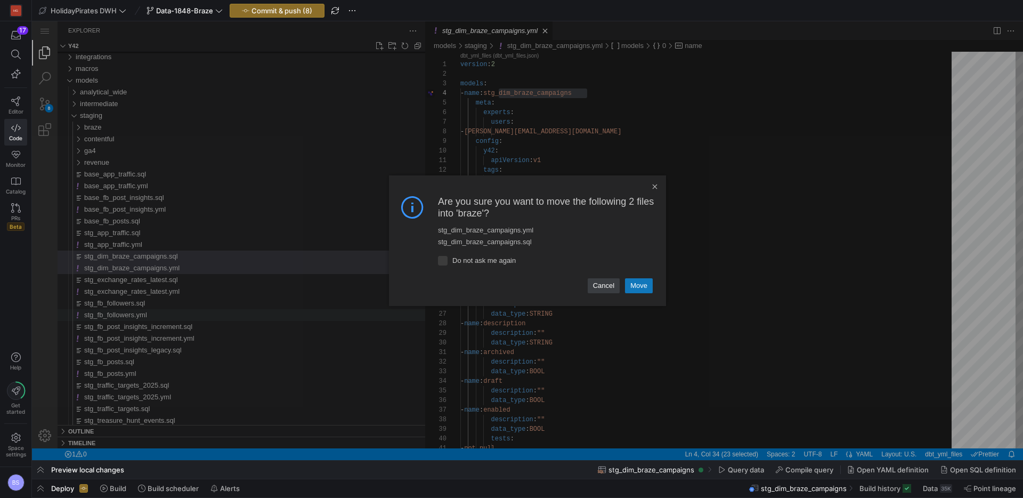
drag, startPoint x: 637, startPoint y: 280, endPoint x: 378, endPoint y: 314, distance: 261.3
click at [637, 280] on link "Move" at bounding box center [639, 285] width 28 height 15
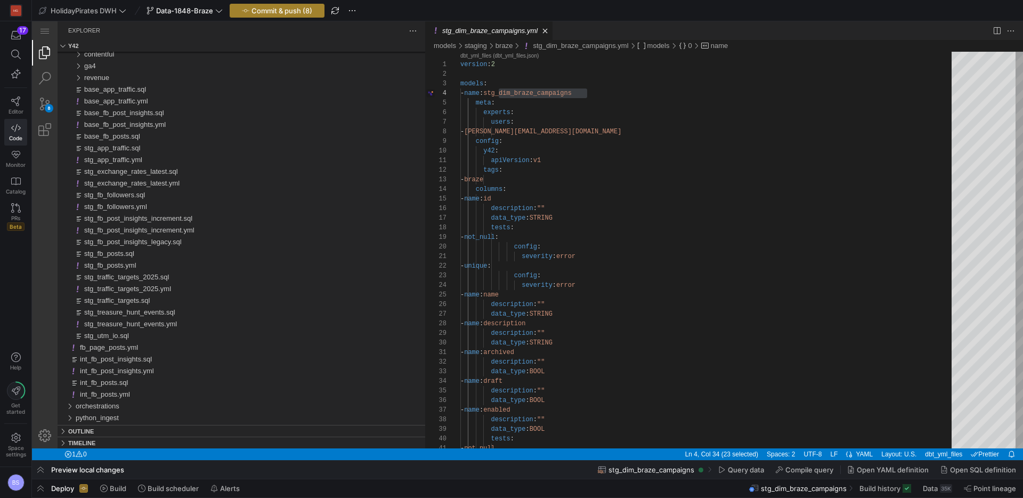
click at [302, 4] on span "button" at bounding box center [277, 10] width 94 height 13
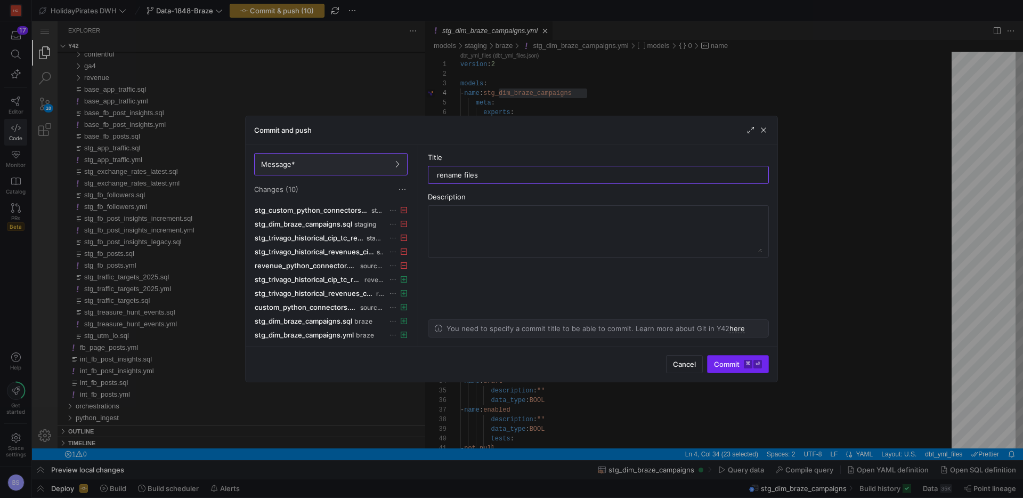
type input "rename files"
click at [718, 361] on span "Commit ⌘ ⏎" at bounding box center [738, 364] width 48 height 9
